Goal: Task Accomplishment & Management: Use online tool/utility

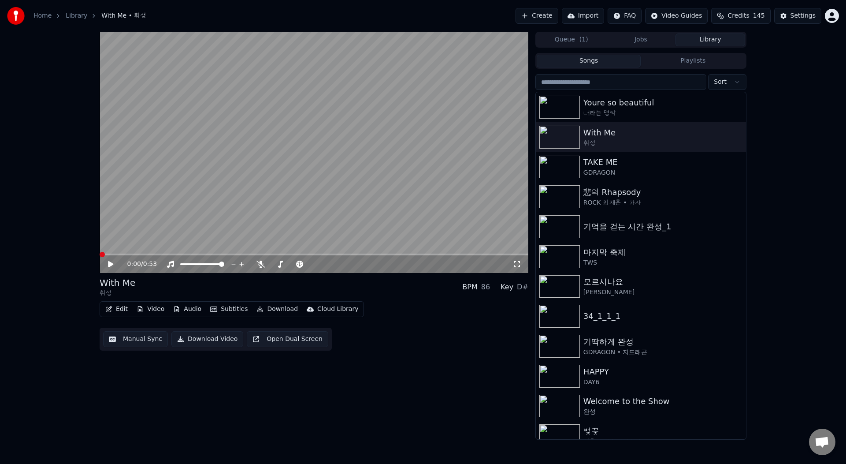
click at [100, 254] on span at bounding box center [102, 254] width 5 height 5
click at [108, 263] on icon at bounding box center [117, 264] width 21 height 7
click at [261, 266] on icon at bounding box center [261, 264] width 9 height 7
click at [108, 254] on span at bounding box center [110, 254] width 5 height 5
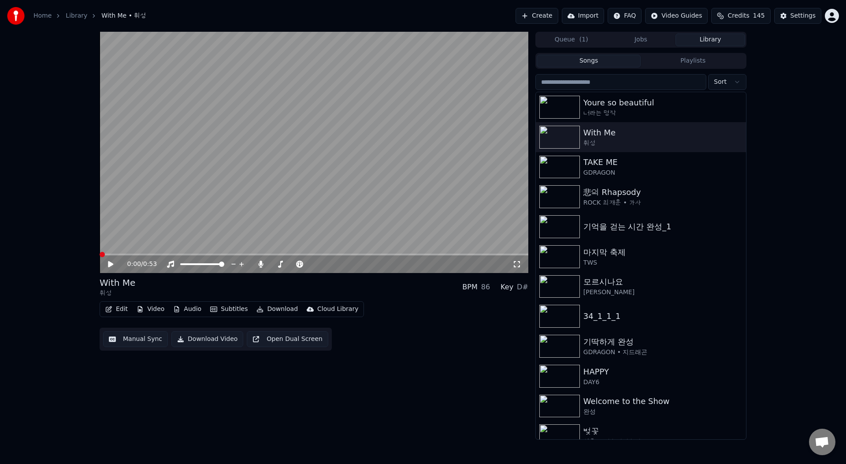
click at [110, 263] on icon at bounding box center [110, 264] width 5 height 6
click at [110, 263] on icon at bounding box center [117, 264] width 21 height 7
click at [119, 307] on button "Edit" at bounding box center [117, 309] width 30 height 12
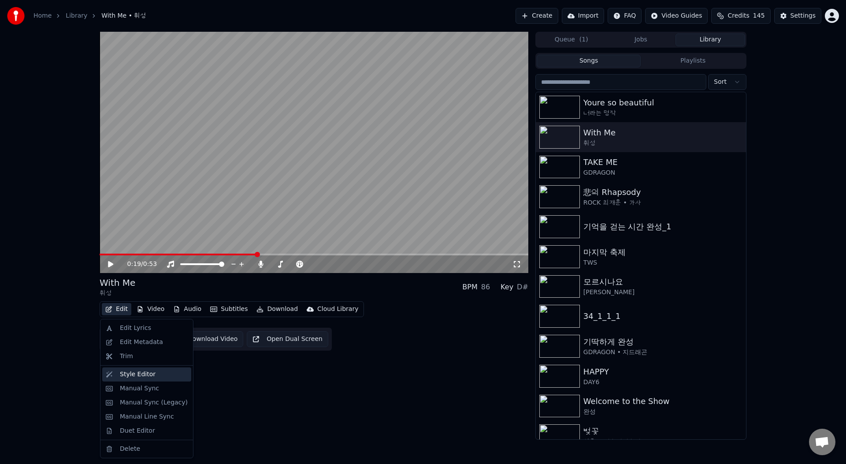
click at [156, 375] on div "Style Editor" at bounding box center [154, 374] width 68 height 9
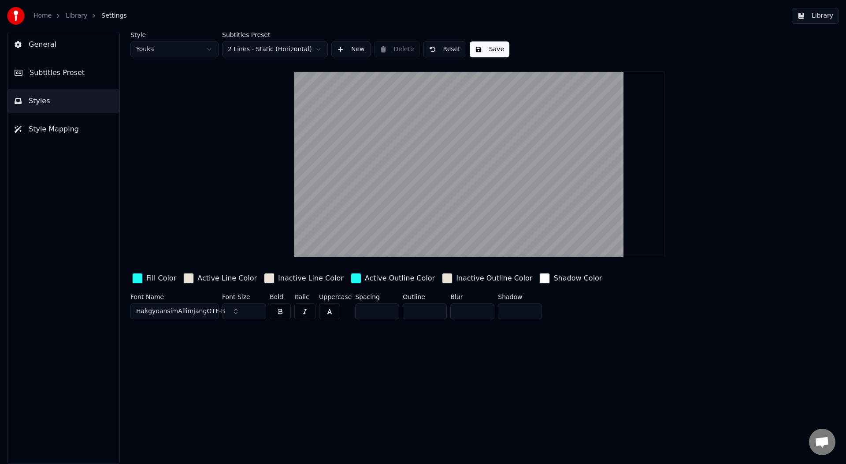
click at [188, 312] on span "HakgyoansimAllimjangOTF-B" at bounding box center [180, 311] width 89 height 9
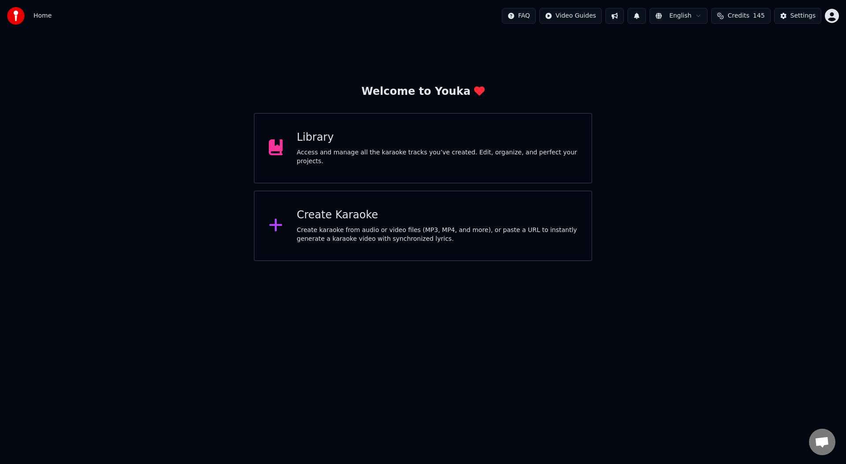
click at [398, 166] on div "Library Access and manage all the karaoke tracks you’ve created. Edit, organize…" at bounding box center [423, 148] width 339 height 71
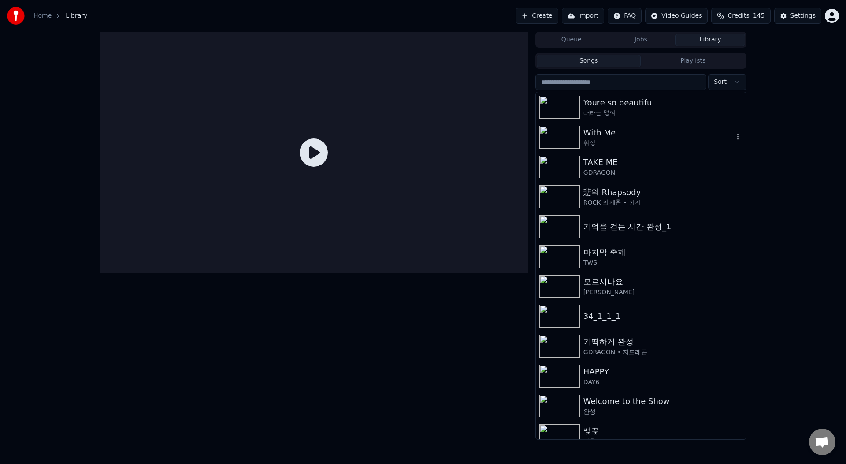
click at [636, 139] on div "휘성" at bounding box center [659, 143] width 150 height 9
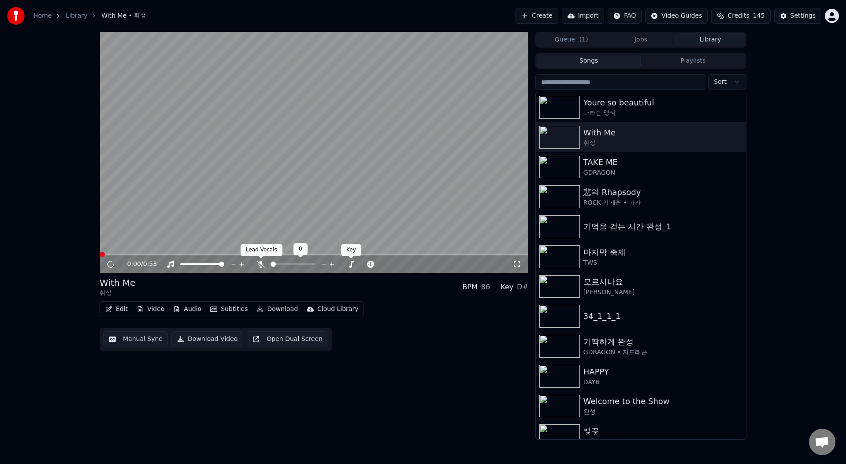
click at [262, 265] on icon at bounding box center [261, 264] width 9 height 7
click at [119, 310] on button "Edit" at bounding box center [117, 309] width 30 height 12
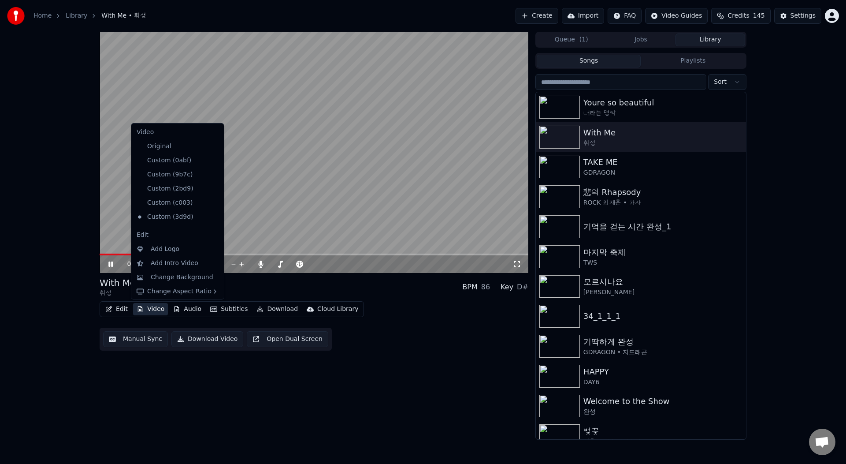
click at [108, 264] on icon at bounding box center [110, 263] width 4 height 5
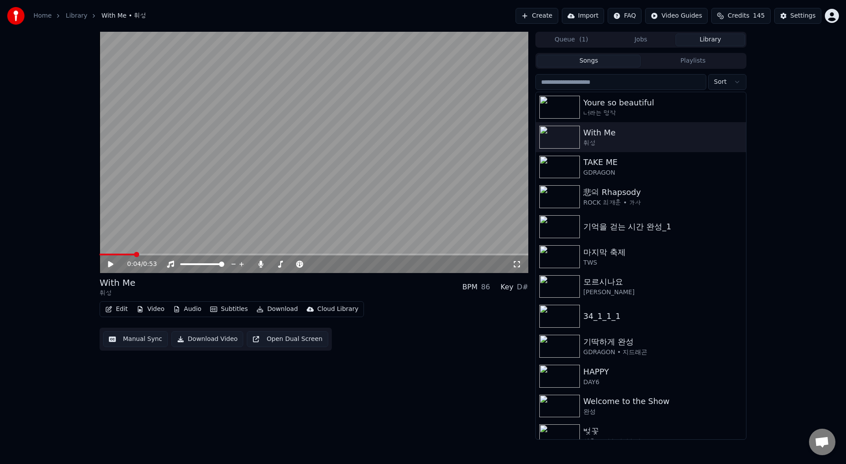
click at [119, 306] on button "Edit" at bounding box center [117, 309] width 30 height 12
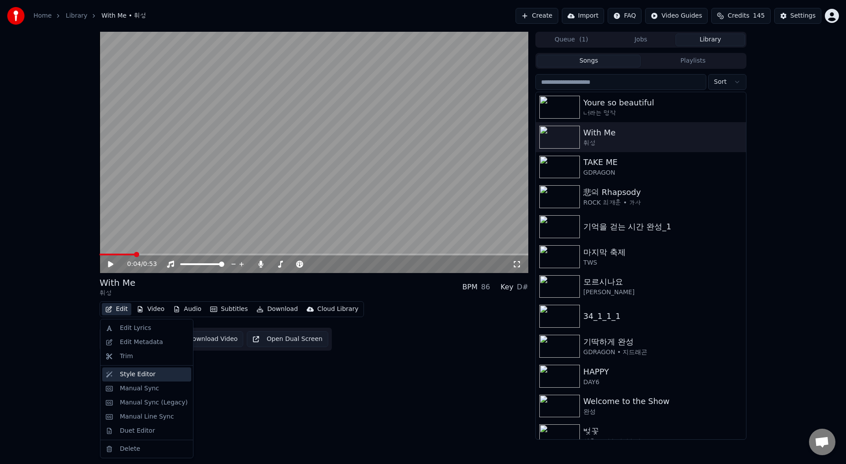
click at [142, 377] on div "Style Editor" at bounding box center [138, 374] width 36 height 9
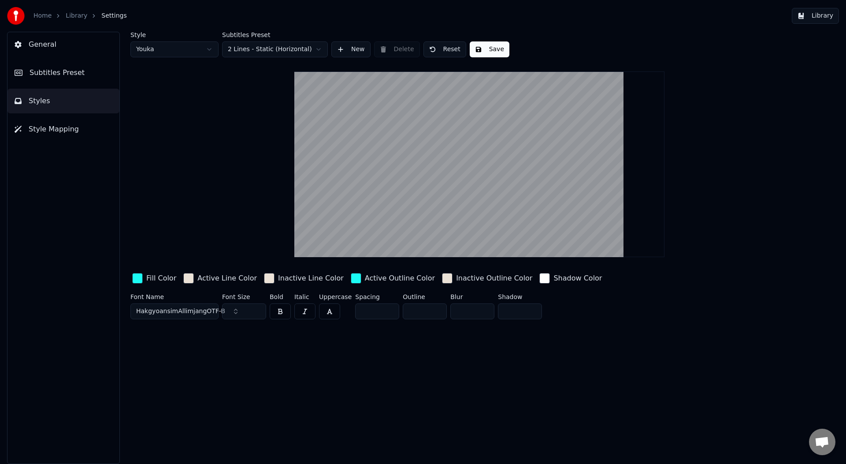
click at [207, 310] on span "HakgyoansimAllimjangOTF-B" at bounding box center [180, 311] width 89 height 9
click at [178, 311] on span "HakgyoansimAllimjangOTF-B" at bounding box center [180, 311] width 89 height 9
click at [175, 316] on button "HakgyoansimAllimjangOTF-B" at bounding box center [174, 311] width 88 height 16
click at [171, 305] on button "HakgyoansimAllimjangOTF-B" at bounding box center [174, 311] width 88 height 16
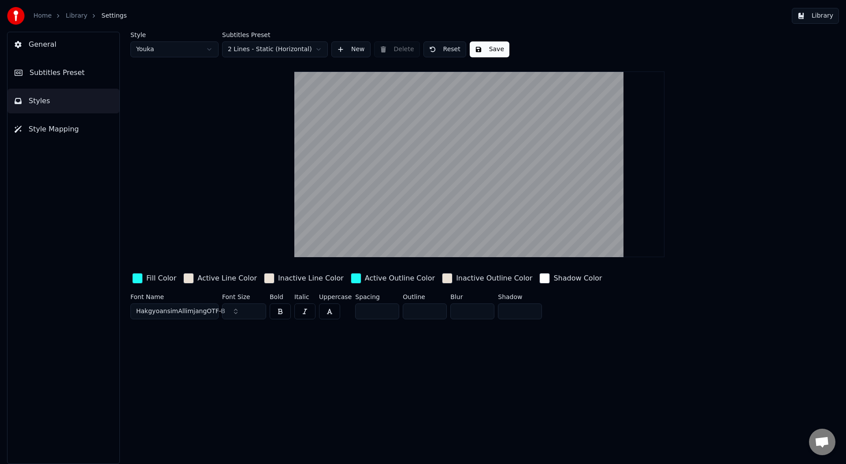
click at [164, 309] on span "HakgyoansimAllimjangOTF-B" at bounding box center [180, 311] width 89 height 9
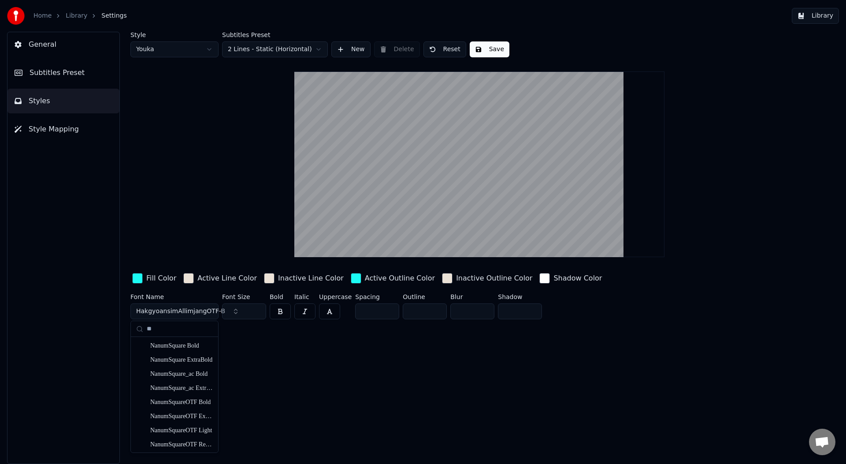
type input "*"
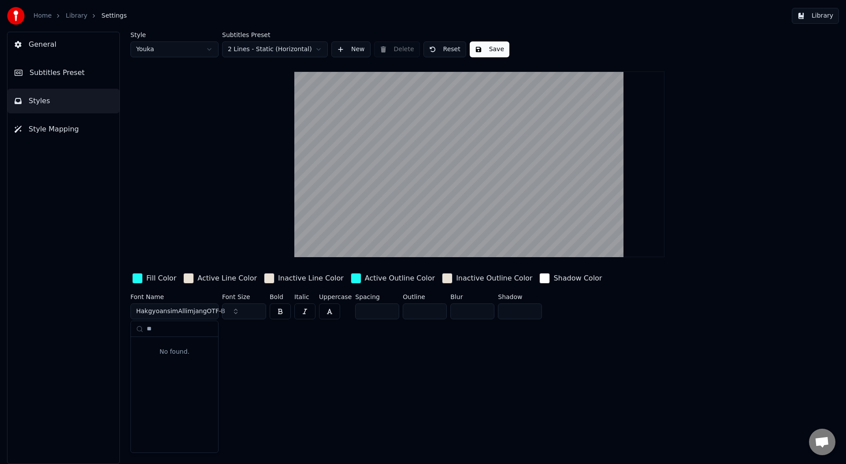
type input "*"
click at [203, 309] on span "HakgyoansimAllimjangOTF-B" at bounding box center [180, 311] width 89 height 9
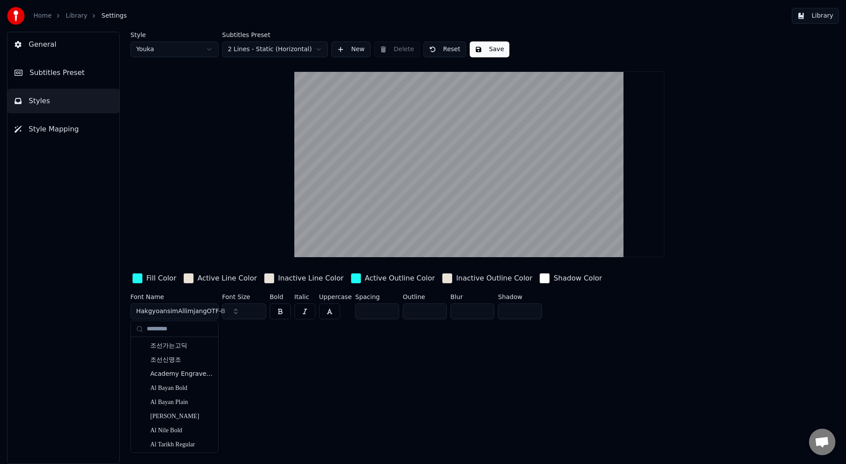
click at [195, 214] on div "Style Youka Subtitles Preset 2 Lines - Static (Horizontal) New Delete Reset Sav…" at bounding box center [479, 177] width 698 height 291
click at [356, 52] on button "New" at bounding box center [350, 49] width 39 height 16
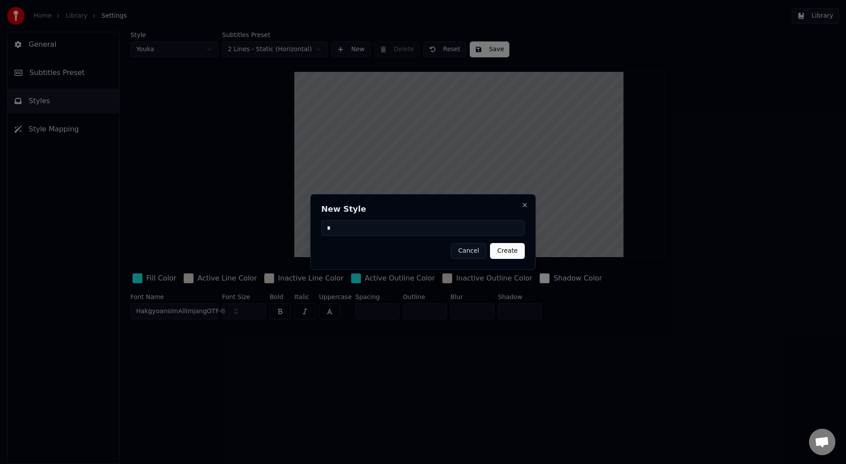
type input "*"
click at [514, 252] on button "Create" at bounding box center [507, 251] width 35 height 16
type input "**"
type input "*"
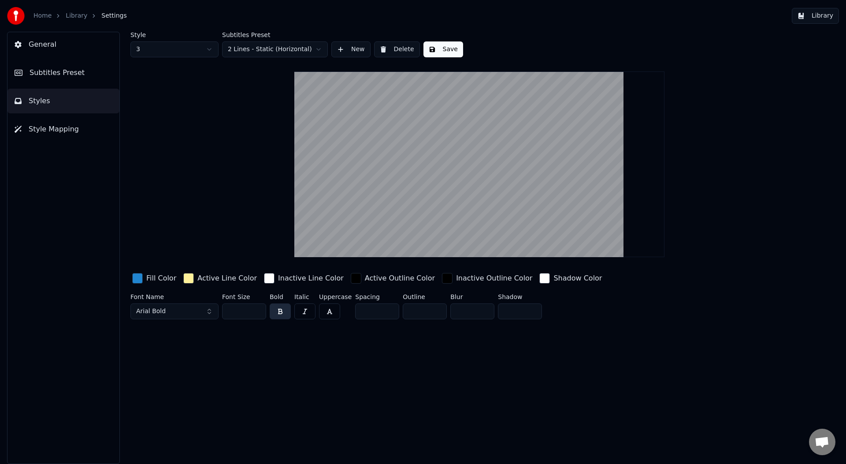
click at [188, 310] on button "Arial Bold" at bounding box center [174, 311] width 88 height 16
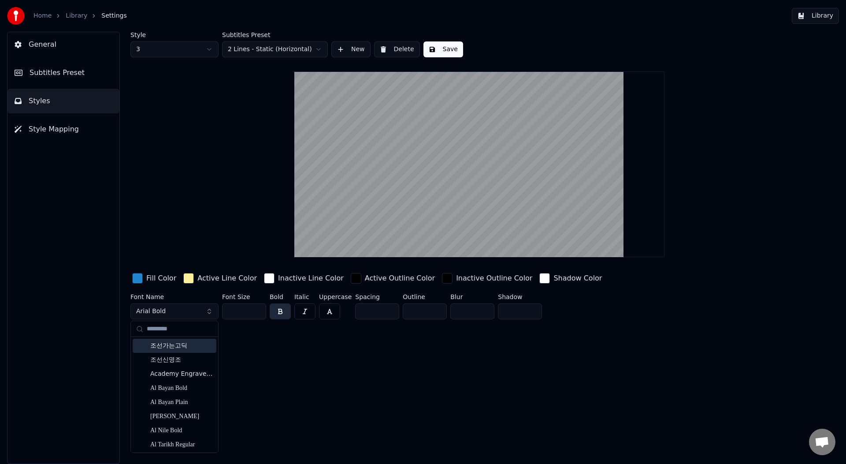
click at [371, 339] on div "Style 3 Subtitles Preset 2 Lines - Static (Horizontal) New Delete Save Fill Col…" at bounding box center [479, 248] width 733 height 432
